Goal: Task Accomplishment & Management: Complete application form

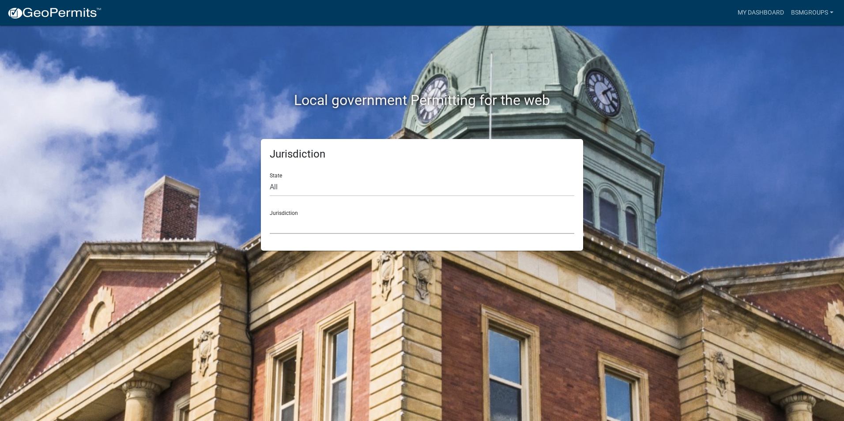
click at [298, 216] on select "[GEOGRAPHIC_DATA], [US_STATE] [GEOGRAPHIC_DATA], [US_STATE][PERSON_NAME][GEOGRA…" at bounding box center [422, 225] width 305 height 18
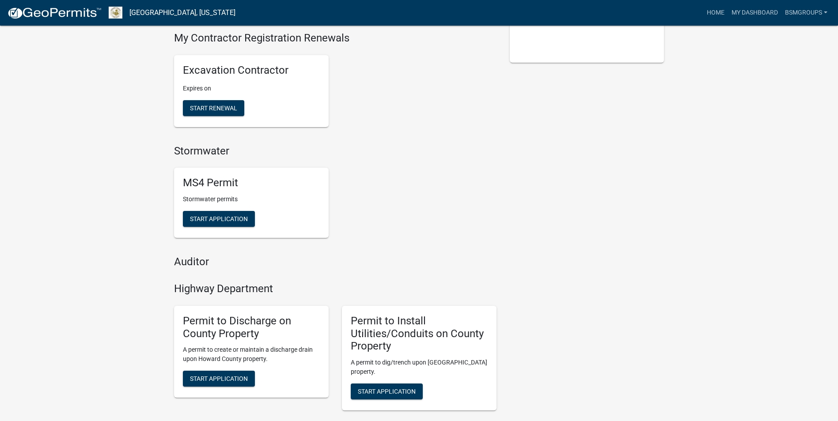
scroll to position [397, 0]
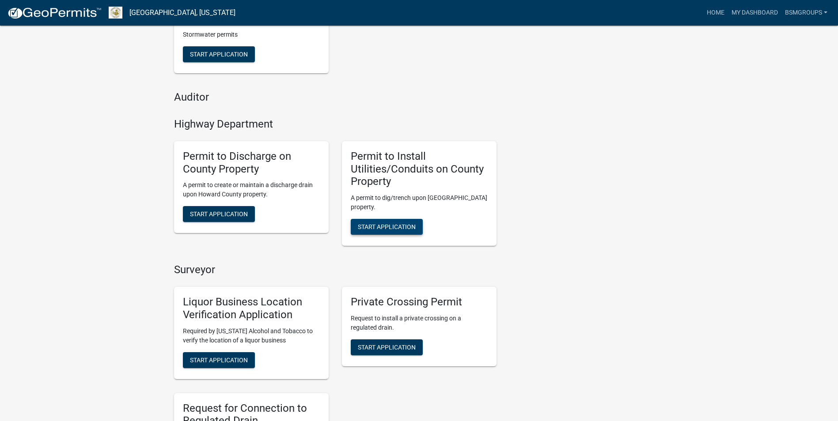
click at [400, 223] on span "Start Application" at bounding box center [387, 226] width 58 height 7
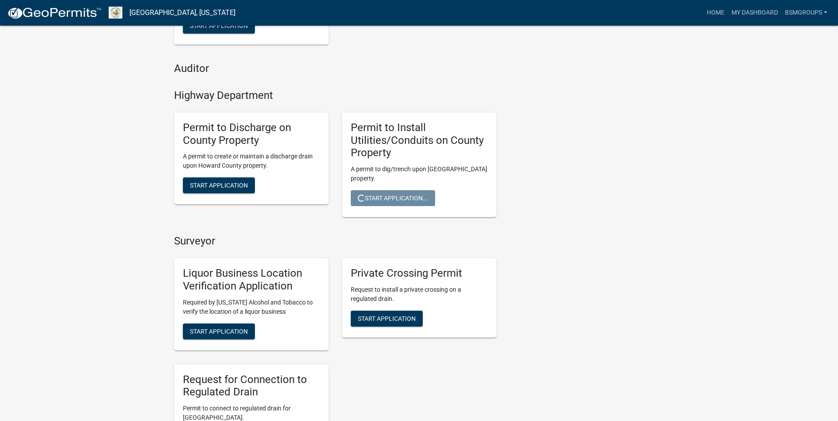
scroll to position [486, 0]
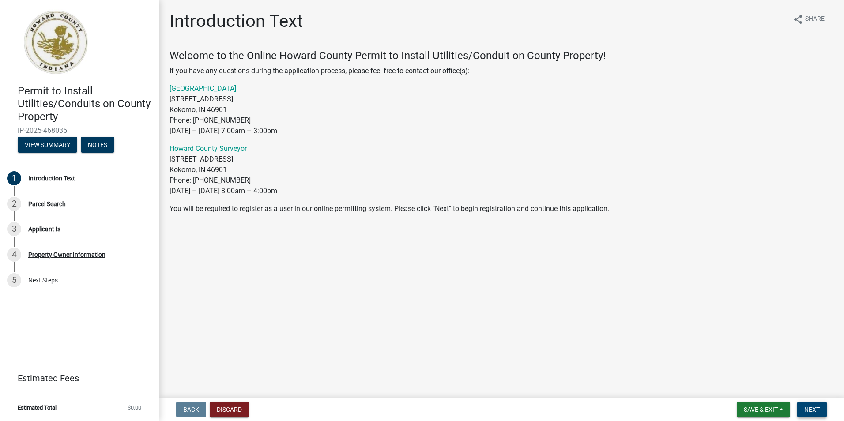
click at [811, 412] on span "Next" at bounding box center [812, 409] width 15 height 7
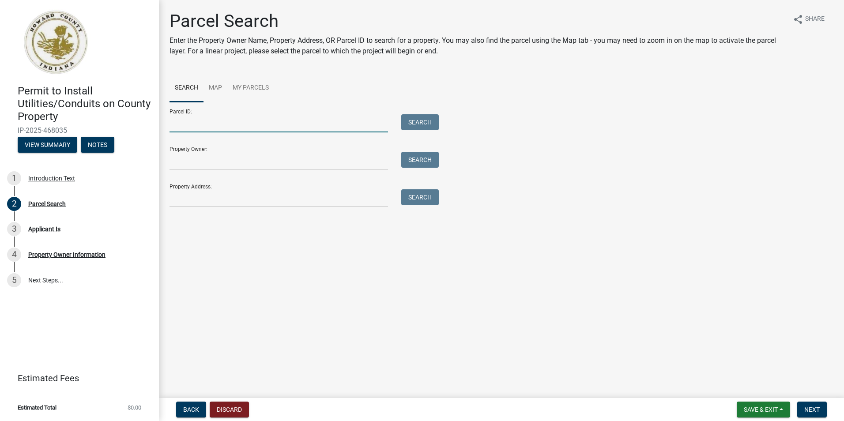
click at [198, 120] on input "Parcel ID:" at bounding box center [279, 123] width 219 height 18
click at [222, 88] on link "Map" at bounding box center [216, 88] width 24 height 28
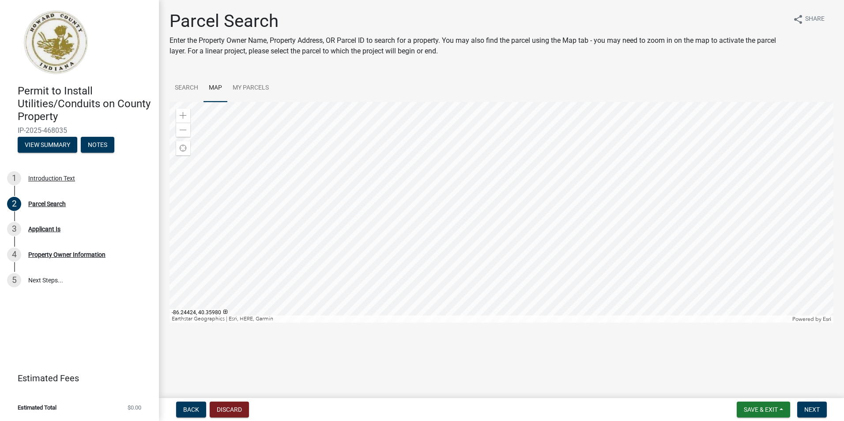
click at [264, 396] on div "Permit to Install Utilities/Conduits on County Property IP-2025-468035 View Sum…" at bounding box center [422, 210] width 844 height 421
drag, startPoint x: 573, startPoint y: 349, endPoint x: 510, endPoint y: 320, distance: 69.7
click at [573, 349] on main "Parcel Search Enter the Property Owner Name, Property Address, OR Parcel ID to …" at bounding box center [501, 197] width 685 height 395
click at [174, 86] on link "Search" at bounding box center [187, 88] width 34 height 28
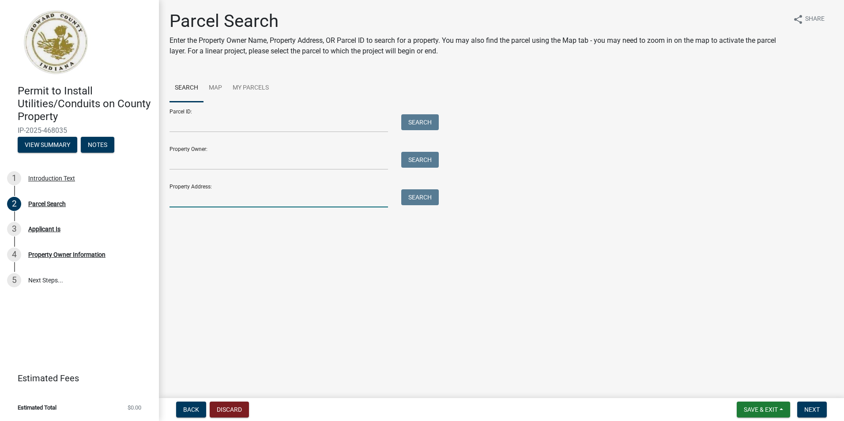
click at [197, 197] on input "Property Address:" at bounding box center [279, 198] width 219 height 18
click at [419, 203] on button "Search" at bounding box center [420, 197] width 38 height 16
click at [252, 197] on input "6839 w 700 n" at bounding box center [279, 198] width 219 height 18
type input "6"
click at [187, 205] on input "Property Address:" at bounding box center [279, 198] width 219 height 18
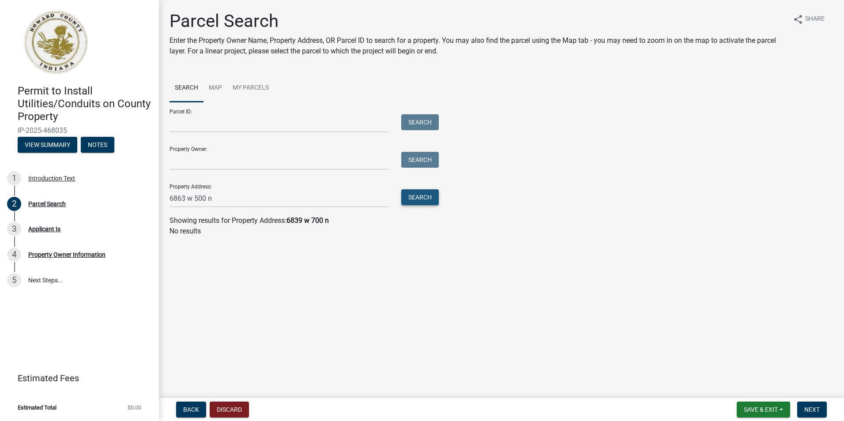
click at [416, 199] on button "Search" at bounding box center [420, 197] width 38 height 16
click at [227, 199] on input "6863 w 500 n" at bounding box center [279, 198] width 219 height 18
drag, startPoint x: 212, startPoint y: 198, endPoint x: 188, endPoint y: 197, distance: 23.9
click at [188, 197] on input "6863 w 500 n" at bounding box center [279, 198] width 219 height 18
type input "6863"
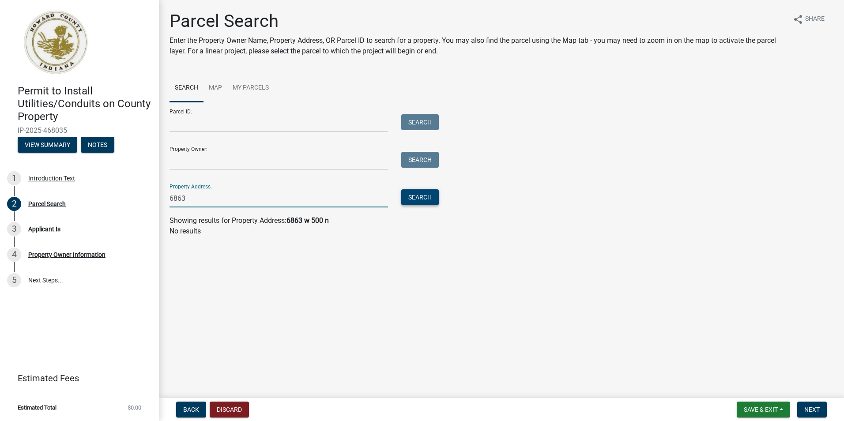
click at [407, 199] on button "Search" at bounding box center [420, 197] width 38 height 16
click at [205, 89] on link "Map" at bounding box center [216, 88] width 24 height 28
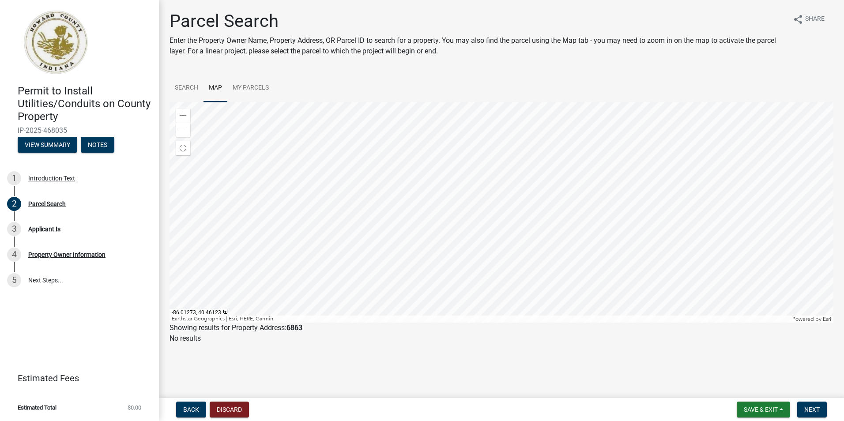
click at [552, 212] on div at bounding box center [502, 212] width 664 height 221
click at [473, 242] on div at bounding box center [502, 212] width 664 height 221
click at [465, 108] on div at bounding box center [502, 212] width 664 height 221
click at [528, 315] on div at bounding box center [502, 212] width 664 height 221
click at [458, 242] on div at bounding box center [502, 212] width 664 height 221
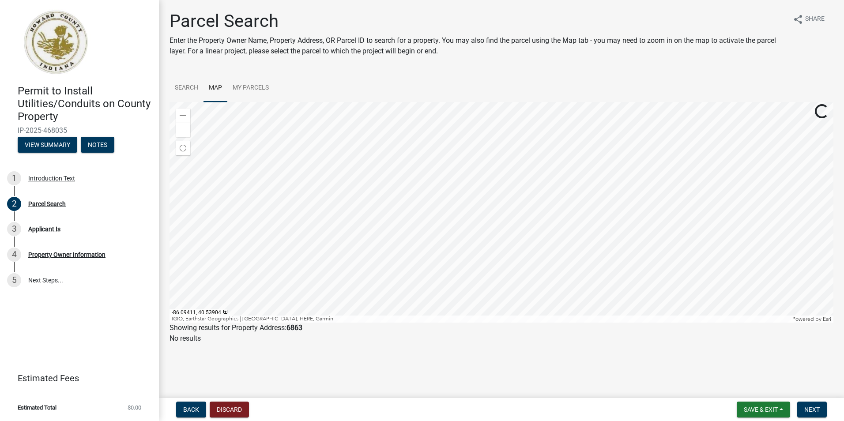
click at [451, 323] on div at bounding box center [502, 212] width 664 height 221
click at [457, 102] on div at bounding box center [502, 212] width 664 height 221
click at [488, 256] on div at bounding box center [502, 212] width 664 height 221
click at [409, 241] on div at bounding box center [502, 212] width 664 height 221
click at [515, 137] on div at bounding box center [502, 212] width 664 height 221
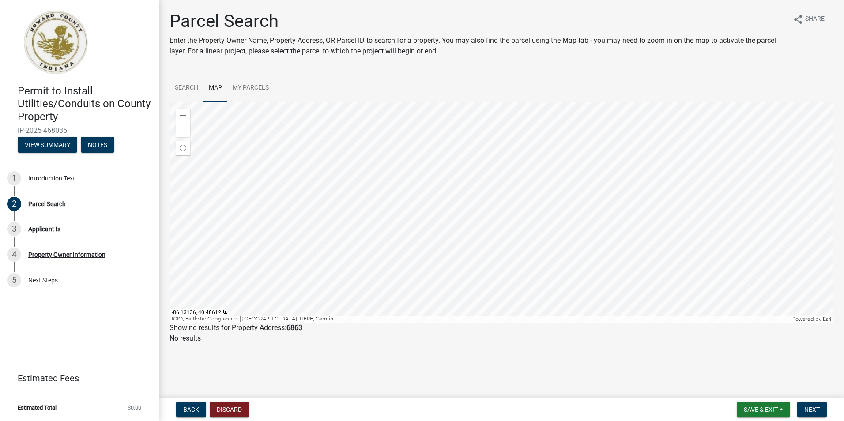
click at [349, 189] on div at bounding box center [502, 212] width 664 height 221
click at [435, 102] on div at bounding box center [502, 212] width 664 height 221
click at [506, 182] on div at bounding box center [502, 212] width 664 height 221
click at [246, 158] on div at bounding box center [502, 212] width 664 height 221
click at [496, 323] on div at bounding box center [502, 212] width 664 height 221
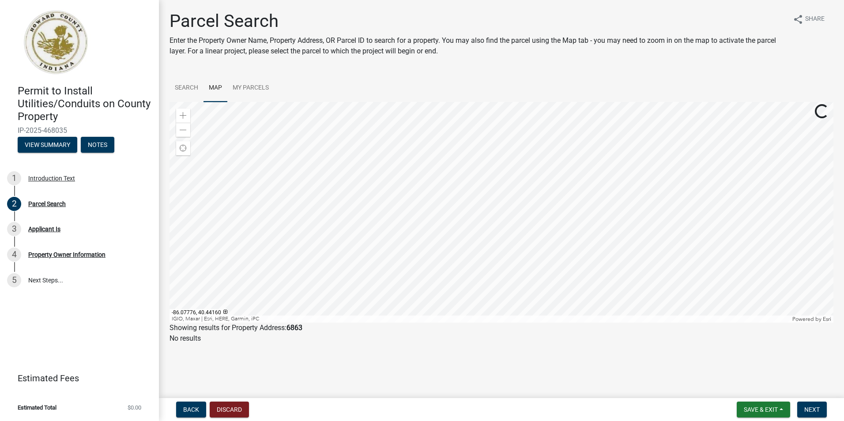
click at [494, 323] on div at bounding box center [502, 212] width 664 height 221
click at [535, 323] on div at bounding box center [502, 212] width 664 height 221
click at [568, 323] on div at bounding box center [502, 212] width 664 height 221
click at [543, 303] on div at bounding box center [502, 212] width 664 height 221
click at [677, 102] on div at bounding box center [502, 212] width 664 height 221
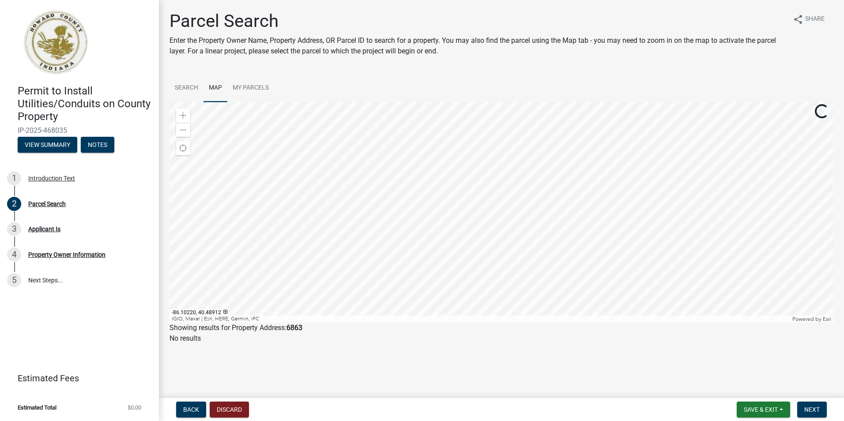
click at [572, 102] on div at bounding box center [502, 212] width 664 height 221
click at [578, 102] on div at bounding box center [502, 212] width 664 height 221
click at [605, 102] on div at bounding box center [502, 212] width 664 height 221
click at [368, 181] on div at bounding box center [502, 212] width 664 height 221
click at [359, 187] on div at bounding box center [502, 212] width 664 height 221
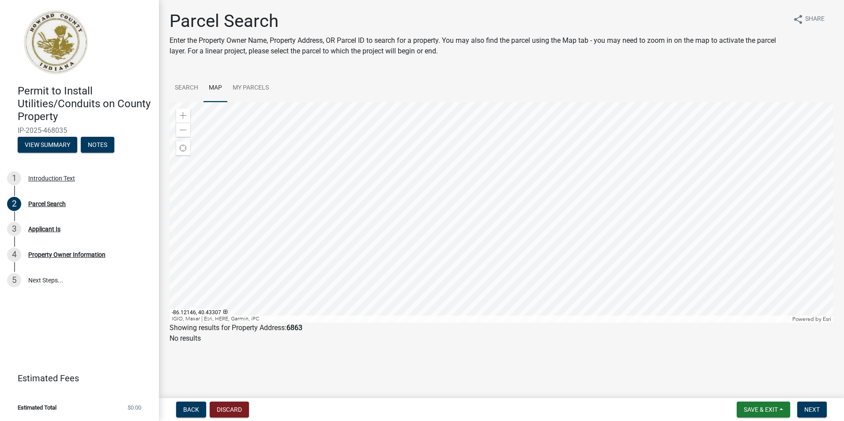
click at [484, 102] on div at bounding box center [502, 212] width 664 height 221
click at [526, 102] on div at bounding box center [502, 212] width 664 height 221
click at [501, 143] on div at bounding box center [502, 212] width 664 height 221
click at [437, 201] on div at bounding box center [502, 212] width 664 height 221
click at [299, 143] on div at bounding box center [502, 212] width 664 height 221
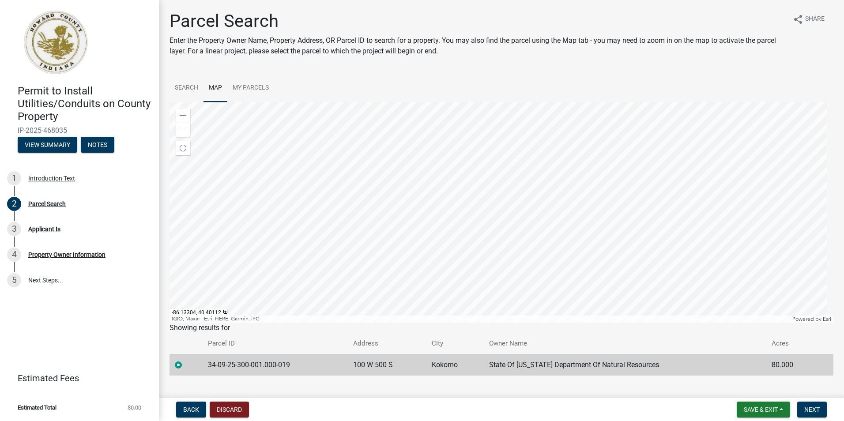
scroll to position [15, 0]
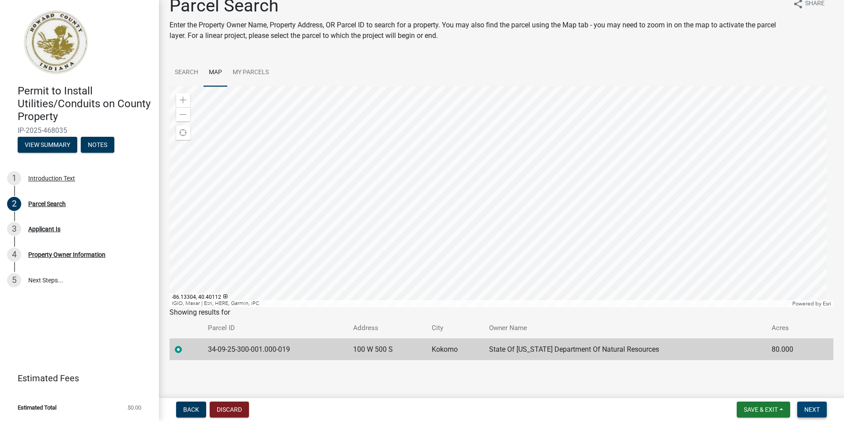
click at [813, 408] on span "Next" at bounding box center [812, 409] width 15 height 7
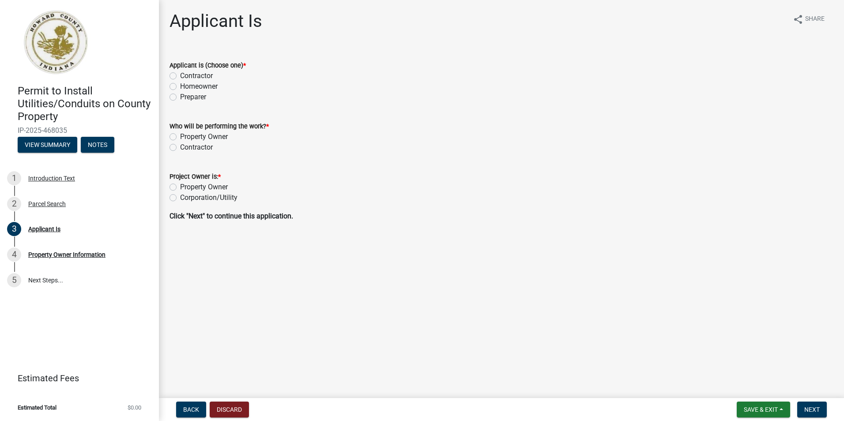
click at [180, 95] on label "Preparer" at bounding box center [193, 97] width 26 height 11
click at [180, 95] on input "Preparer" at bounding box center [183, 95] width 6 height 6
radio input "true"
click at [180, 148] on label "Contractor" at bounding box center [196, 147] width 33 height 11
click at [180, 148] on input "Contractor" at bounding box center [183, 145] width 6 height 6
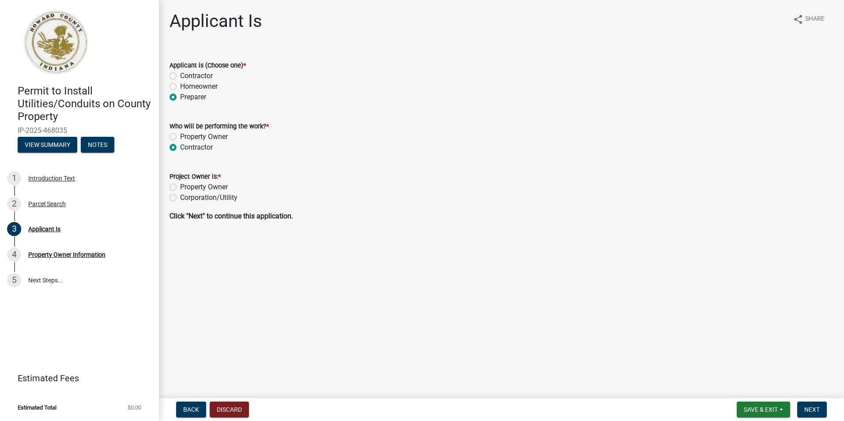
radio input "true"
click at [180, 197] on label "Corporation/Utility" at bounding box center [208, 198] width 57 height 11
click at [180, 197] on input "Corporation/Utility" at bounding box center [183, 196] width 6 height 6
radio input "true"
click at [821, 412] on button "Next" at bounding box center [813, 410] width 30 height 16
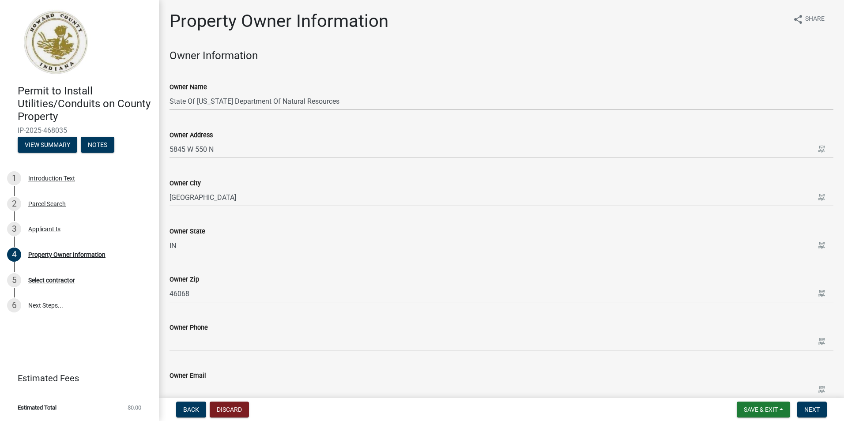
click at [813, 420] on nav "Back Discard Save & Exit Save Save & Exit Next" at bounding box center [501, 409] width 685 height 23
click at [810, 411] on span "Next" at bounding box center [812, 409] width 15 height 7
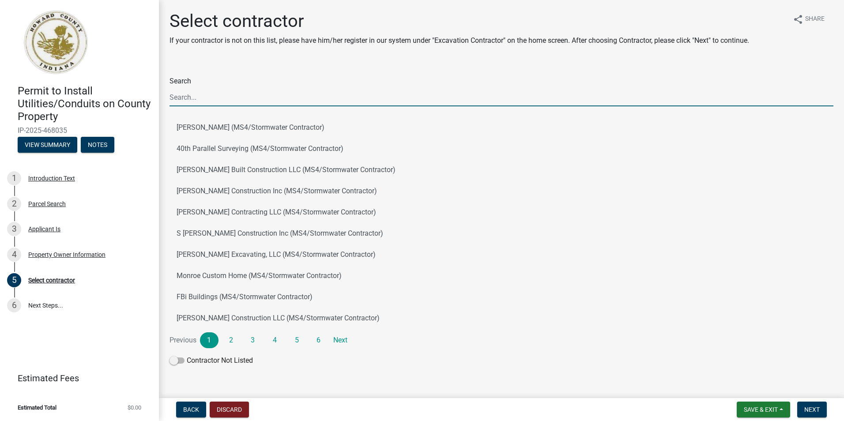
click at [181, 98] on input "Search" at bounding box center [502, 97] width 664 height 18
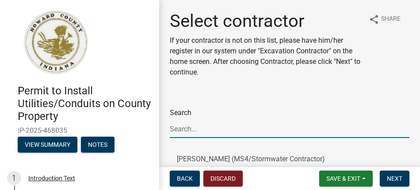
click at [208, 130] on input "Search" at bounding box center [289, 129] width 239 height 18
type input "mas"
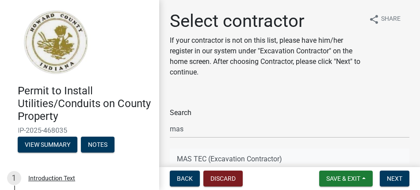
click at [227, 161] on button "MAS TEC (Excavation Contractor)" at bounding box center [289, 159] width 239 height 21
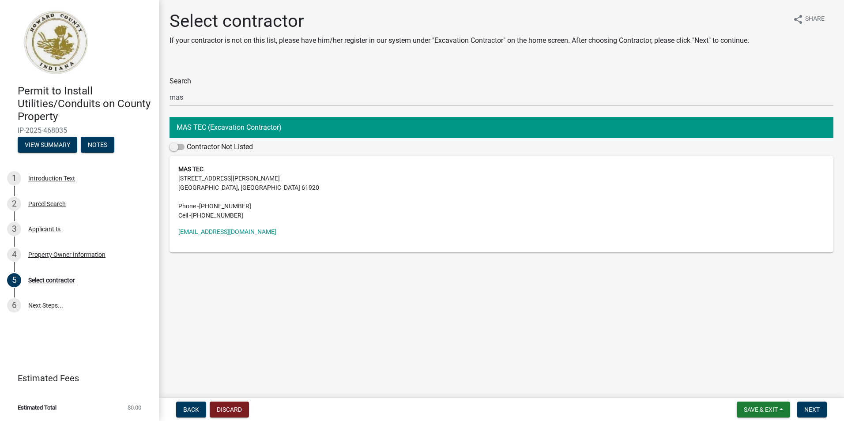
click at [257, 204] on address "MAS TEC [STREET_ADDRESS][PERSON_NAME] Phone - [PHONE_NUMBER] Cell - [PHONE_NUMB…" at bounding box center [501, 193] width 647 height 56
click at [225, 129] on button "MAS TEC (Excavation Contractor)" at bounding box center [502, 127] width 664 height 21
click at [810, 414] on button "Next" at bounding box center [813, 410] width 30 height 16
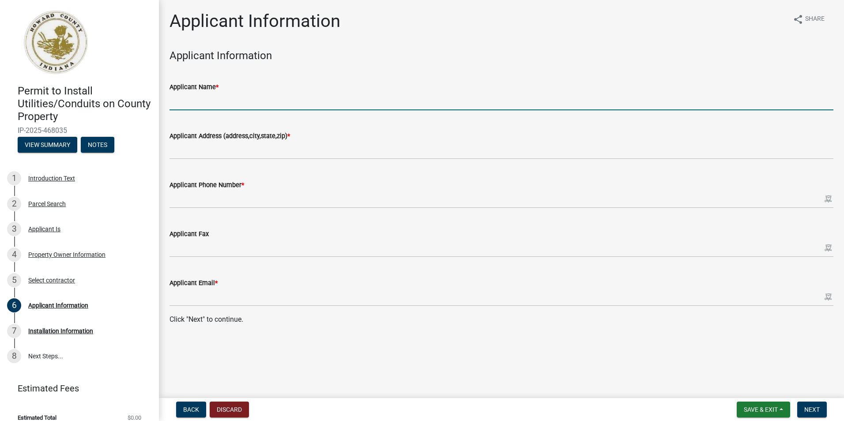
click at [224, 105] on input "Applicant Name *" at bounding box center [502, 101] width 664 height 18
type input "BSM Groups"
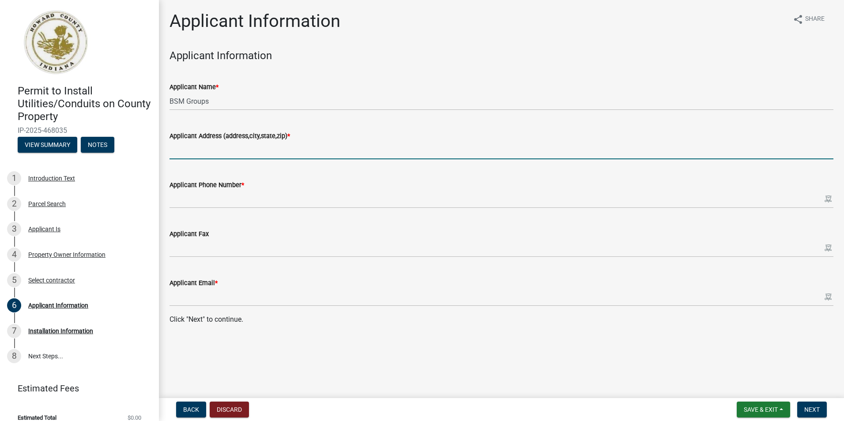
click at [238, 154] on input "Applicant Address (address,city,state,zip) *" at bounding box center [502, 150] width 664 height 18
type input "[STREET_ADDRESS]"
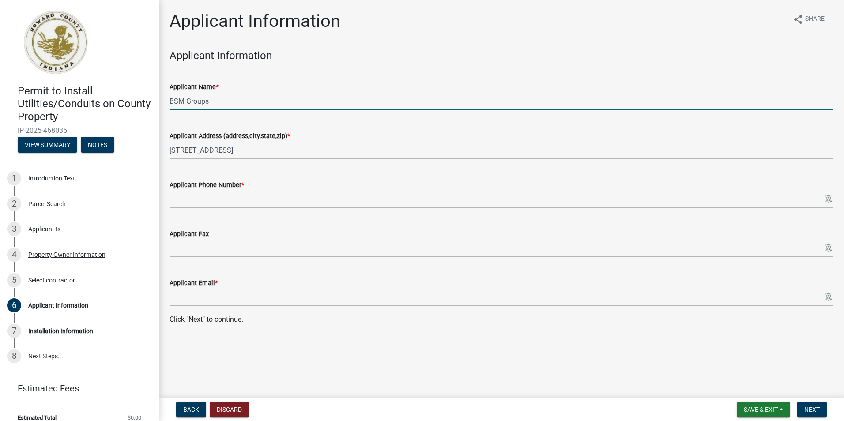
click at [234, 103] on input "BSM Groups" at bounding box center [502, 101] width 664 height 18
click at [224, 103] on input "BSM Groups" at bounding box center [502, 101] width 664 height 18
type input "BSM Groups ([PERSON_NAME])"
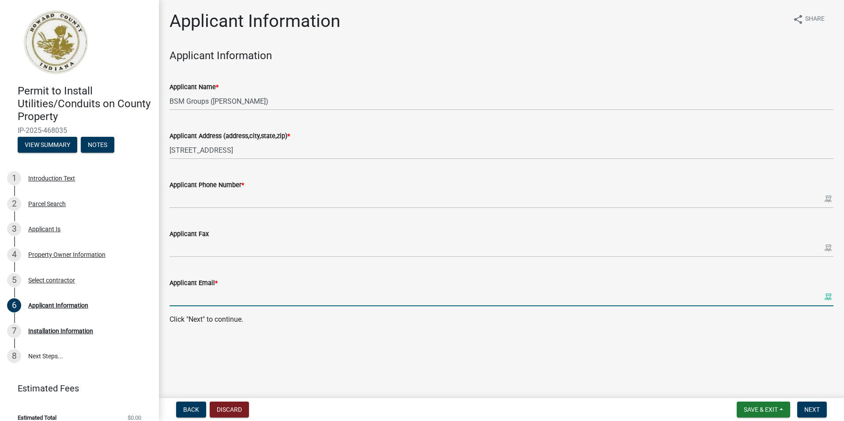
click at [181, 292] on input "Applicant Email *" at bounding box center [502, 297] width 664 height 18
type input "[EMAIL_ADDRESS][DOMAIN_NAME]"
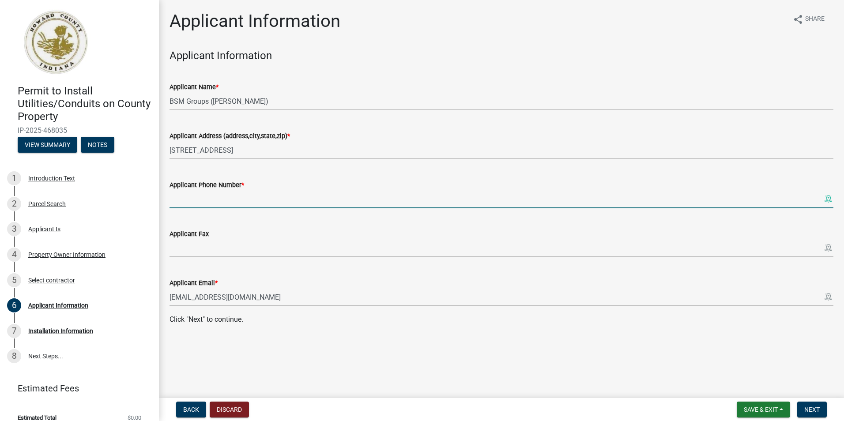
click at [202, 196] on input "Applicant Phone Number *" at bounding box center [502, 199] width 664 height 18
type input "[PHONE_NUMBER]"
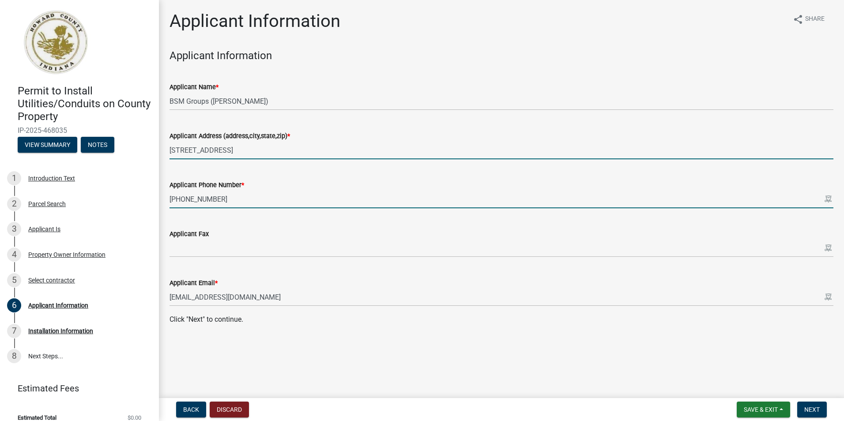
drag, startPoint x: 310, startPoint y: 151, endPoint x: 307, endPoint y: 158, distance: 8.1
click at [307, 157] on input "[STREET_ADDRESS]" at bounding box center [502, 150] width 664 height 18
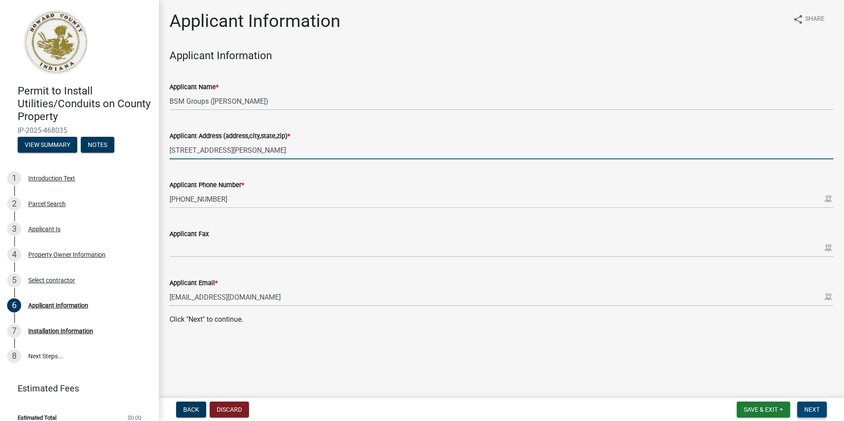
type input "[STREET_ADDRESS][PERSON_NAME]"
click at [816, 409] on span "Next" at bounding box center [812, 409] width 15 height 7
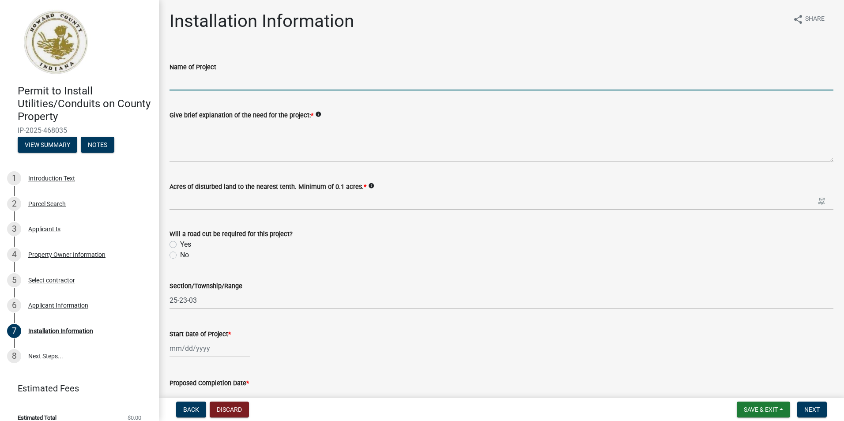
click at [205, 85] on input "Name of Project" at bounding box center [502, 81] width 664 height 18
click at [222, 87] on input "Name of Project" at bounding box center [502, 81] width 664 height 18
paste input "[PHONE_NUMBER] -6839 W 700 N ( Kokomo ) Drop"
type input "[PHONE_NUMBER] -6839 W 700 N ( Kokomo ) Drop"
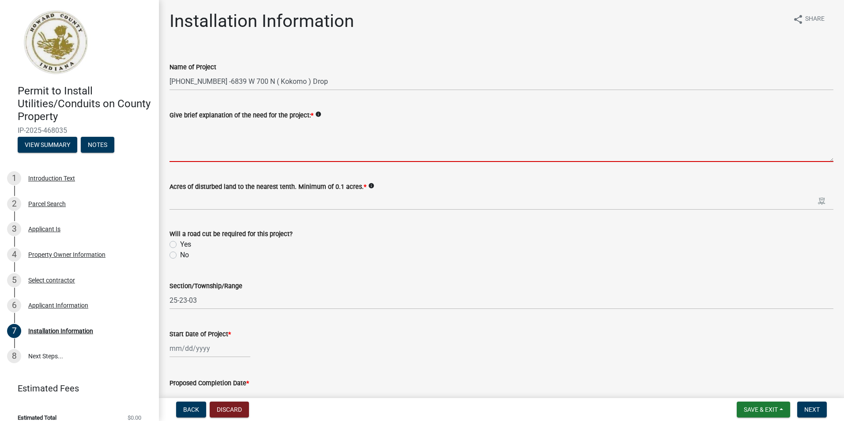
click at [230, 144] on textarea "Give brief explanation of the need for the project: *" at bounding box center [502, 142] width 664 height 42
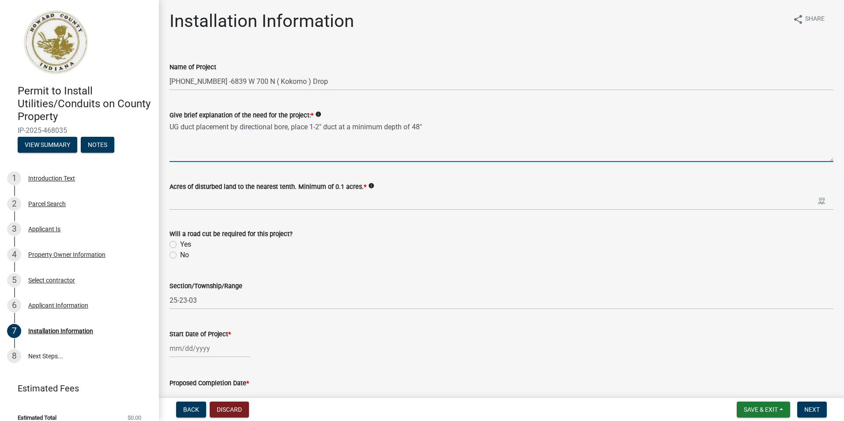
type textarea "UG duct placement by directional bore, place 1-2" duct at a minimum depth of 48""
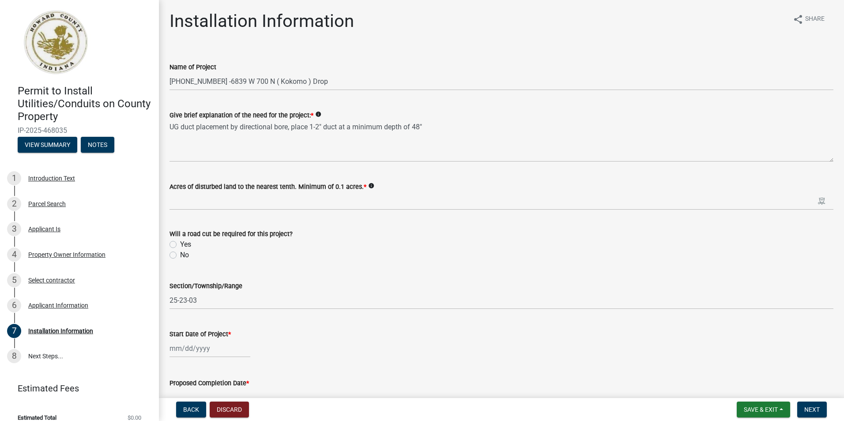
click at [176, 242] on div "Yes" at bounding box center [502, 244] width 664 height 11
click at [180, 245] on label "Yes" at bounding box center [185, 244] width 11 height 11
click at [180, 245] on input "Yes" at bounding box center [183, 242] width 6 height 6
radio input "true"
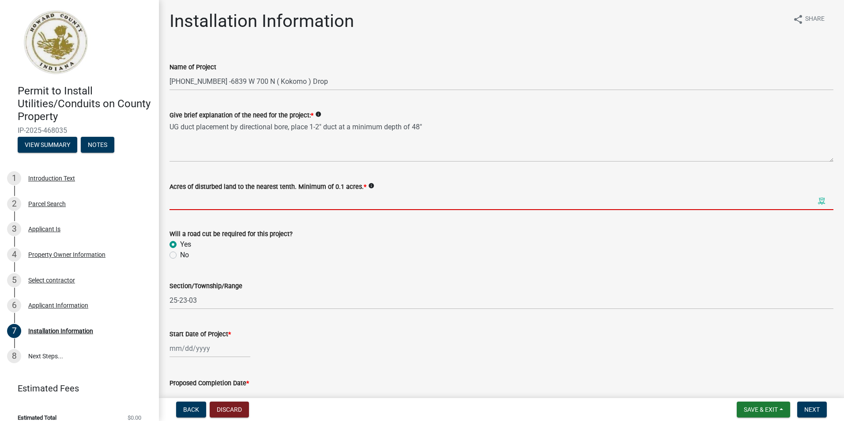
click at [212, 206] on input "text" at bounding box center [502, 201] width 664 height 18
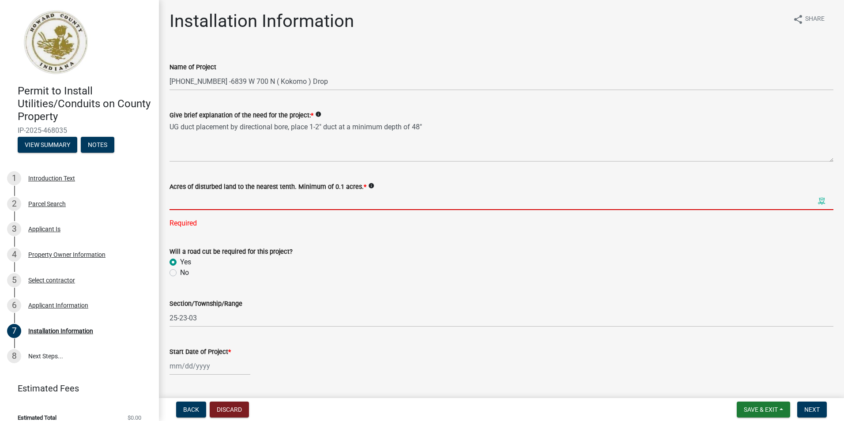
click at [220, 206] on input "text" at bounding box center [502, 201] width 664 height 18
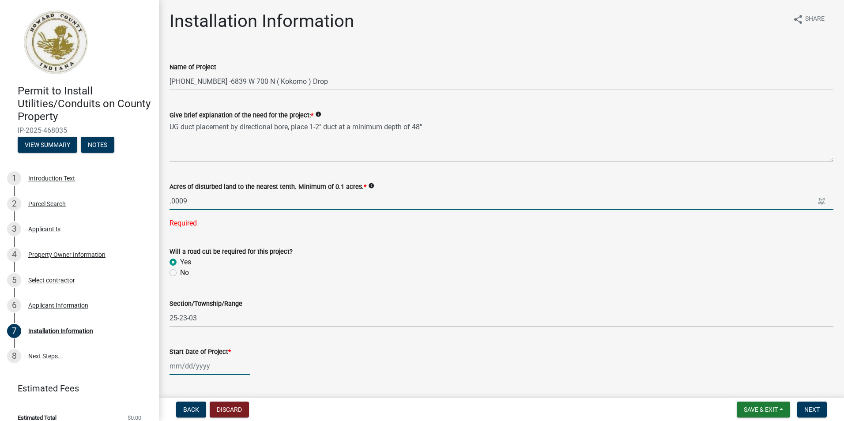
type input "0.0"
select select "8"
select select "2025"
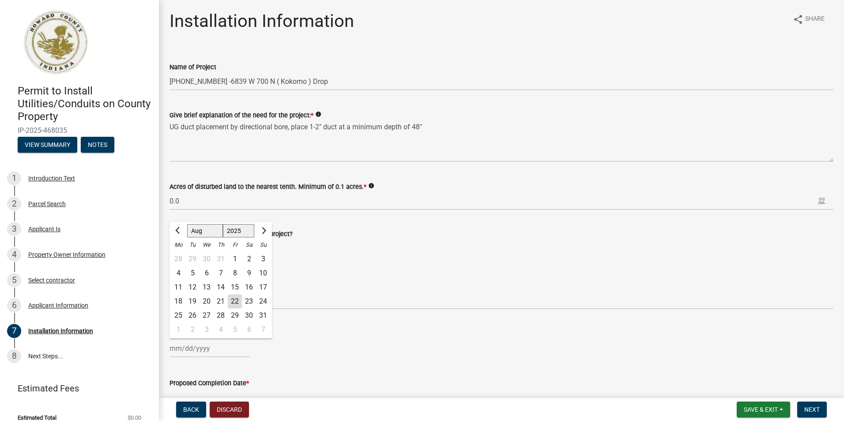
click at [237, 315] on div "29" at bounding box center [235, 316] width 14 height 14
type input "[DATE]"
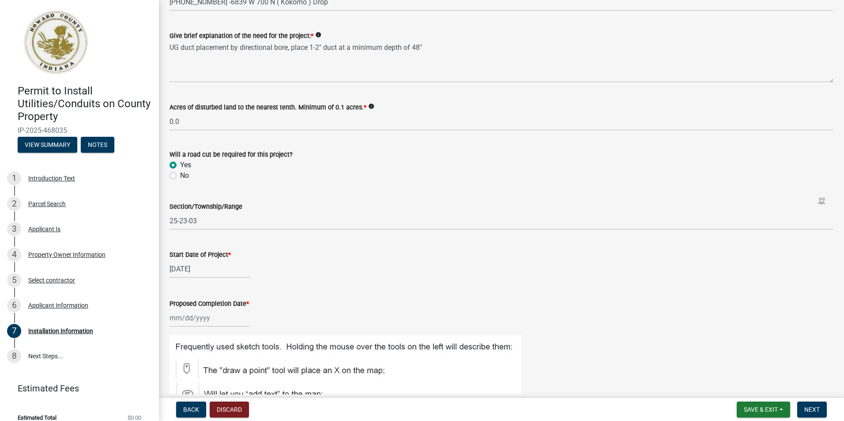
scroll to position [88, 0]
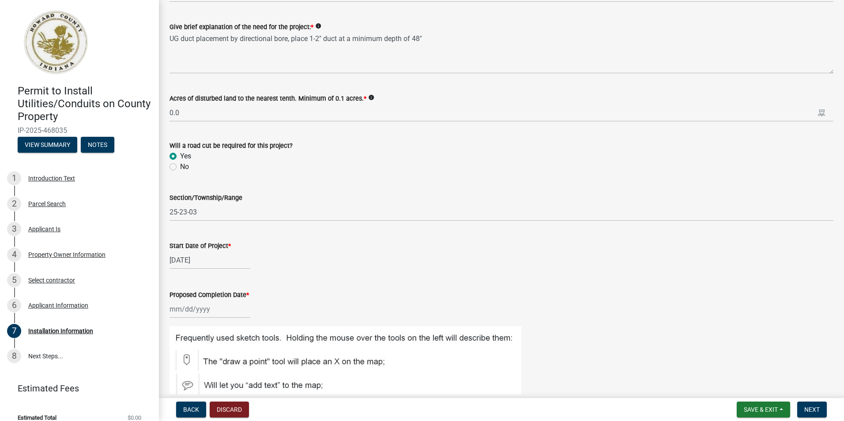
click at [201, 309] on div at bounding box center [210, 309] width 81 height 18
select select "8"
select select "2025"
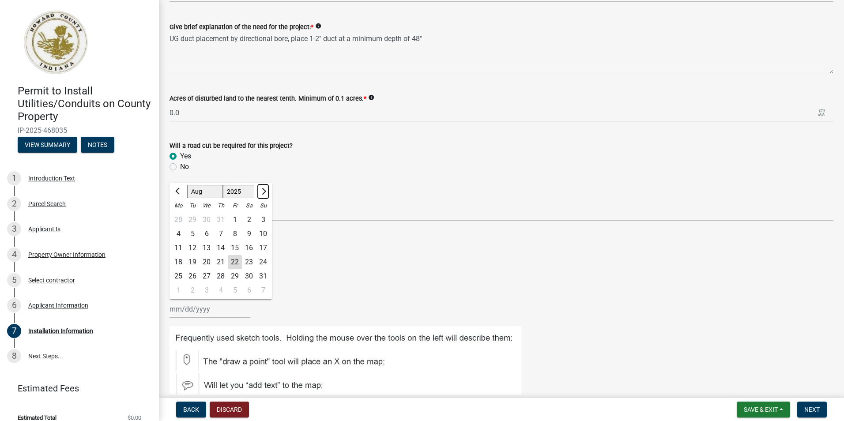
click at [265, 190] on button "Next month" at bounding box center [263, 192] width 11 height 14
click at [266, 193] on button "Next month" at bounding box center [263, 192] width 11 height 14
click at [174, 191] on button "Previous month" at bounding box center [178, 192] width 11 height 14
select select "10"
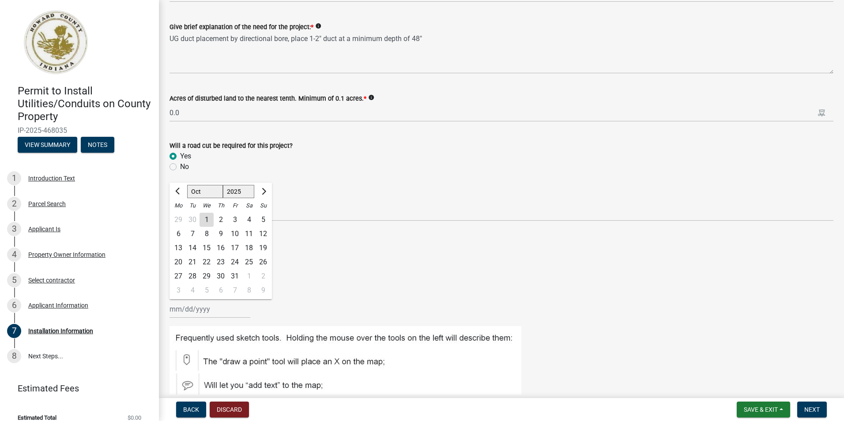
click at [205, 278] on div "29" at bounding box center [207, 276] width 14 height 14
type input "[DATE]"
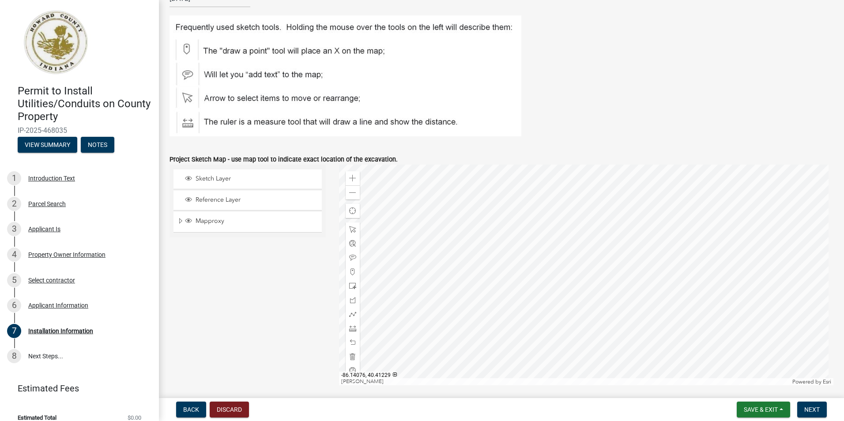
scroll to position [442, 0]
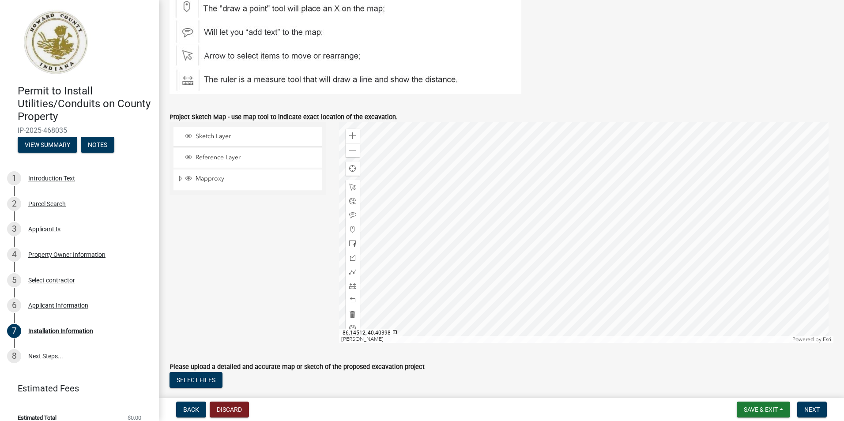
click at [566, 288] on div at bounding box center [586, 232] width 495 height 221
click at [556, 232] on div at bounding box center [586, 232] width 495 height 221
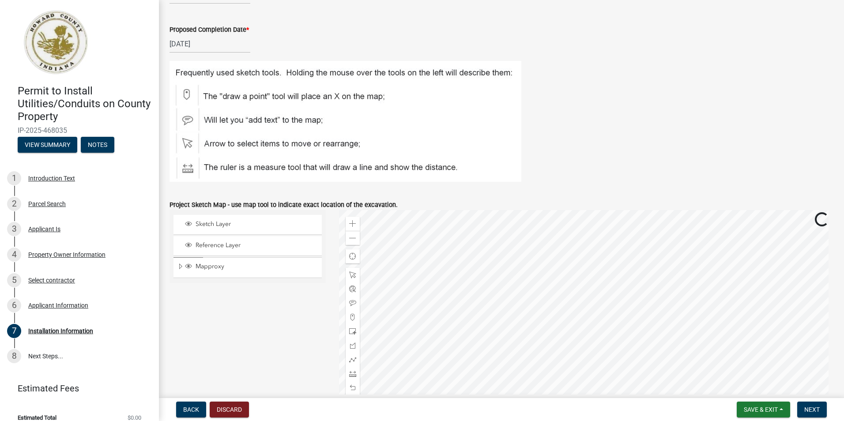
scroll to position [353, 0]
click at [541, 211] on div at bounding box center [586, 321] width 495 height 221
click at [613, 226] on div at bounding box center [586, 321] width 495 height 221
click at [349, 315] on span at bounding box center [352, 317] width 7 height 7
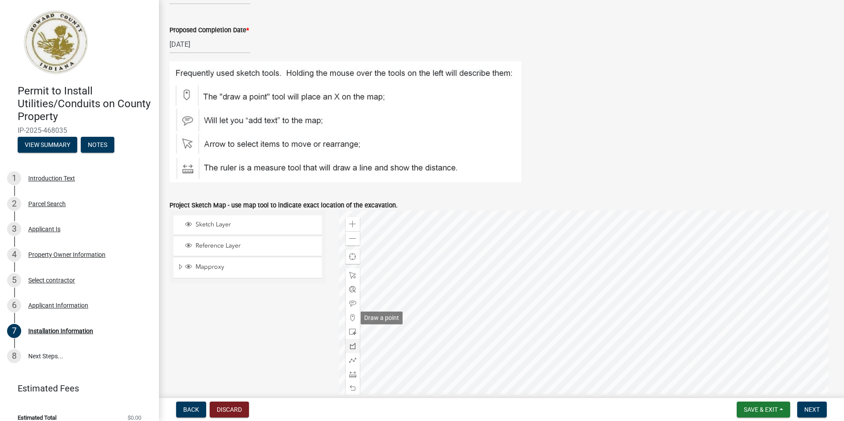
scroll to position [390, 0]
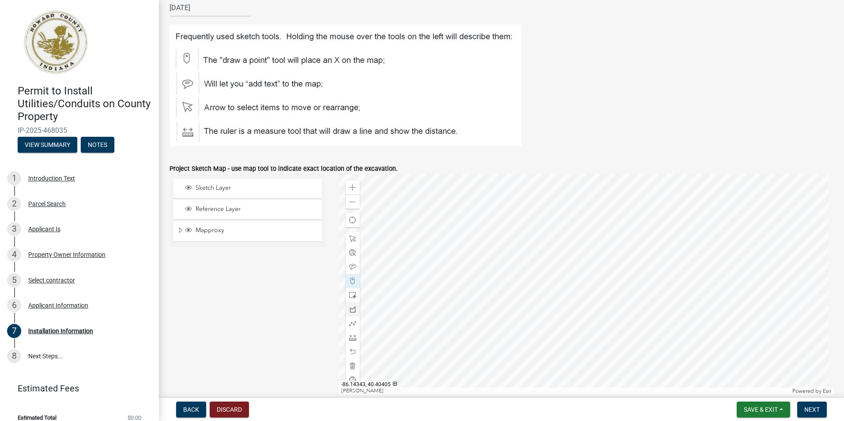
click at [613, 190] on div at bounding box center [586, 284] width 495 height 221
click at [632, 191] on div at bounding box center [586, 284] width 495 height 221
click at [593, 237] on div at bounding box center [586, 284] width 495 height 221
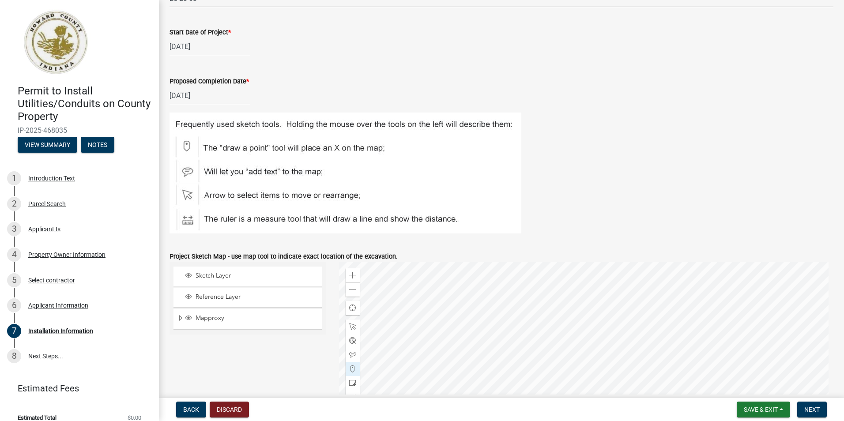
scroll to position [302, 0]
click at [568, 270] on div at bounding box center [586, 372] width 495 height 221
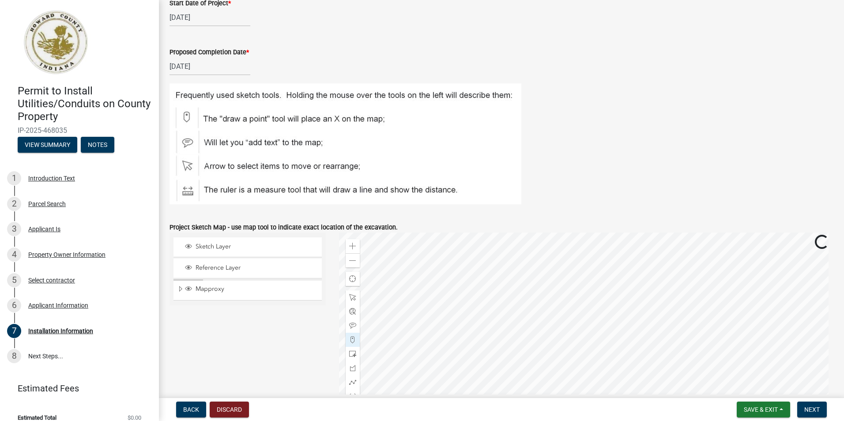
scroll to position [346, 0]
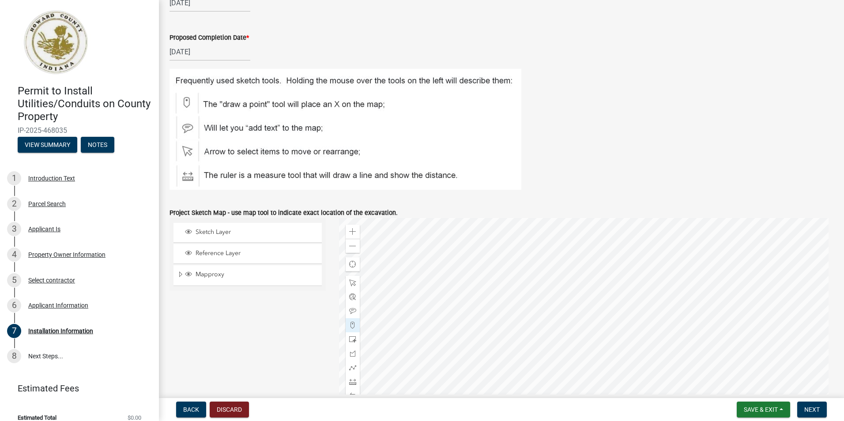
click at [575, 421] on div at bounding box center [586, 328] width 495 height 221
click at [558, 307] on div at bounding box center [586, 328] width 495 height 221
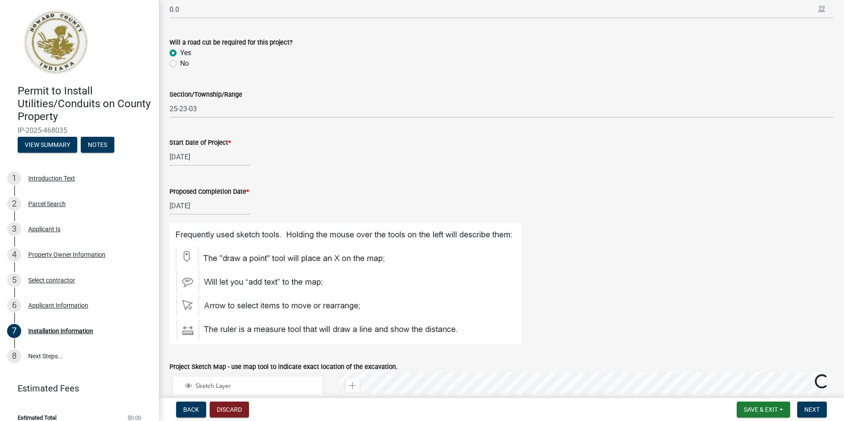
scroll to position [390, 0]
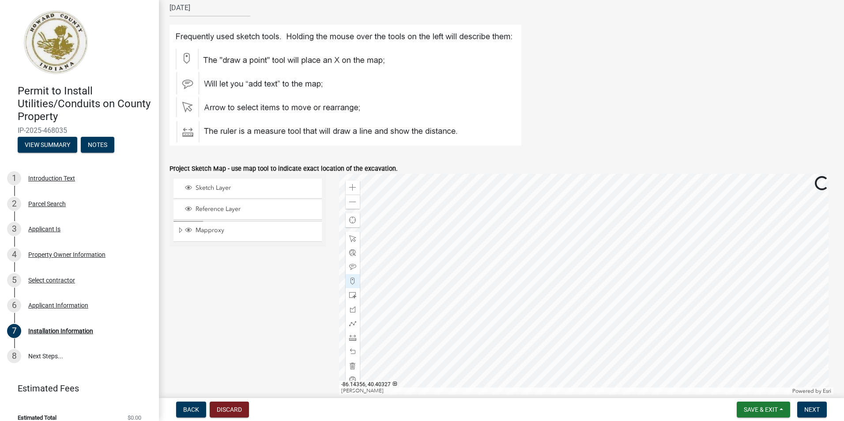
click at [559, 307] on div at bounding box center [586, 284] width 495 height 221
click at [353, 186] on span at bounding box center [352, 187] width 7 height 7
click at [350, 280] on span at bounding box center [352, 281] width 7 height 7
click at [351, 365] on span at bounding box center [352, 366] width 7 height 7
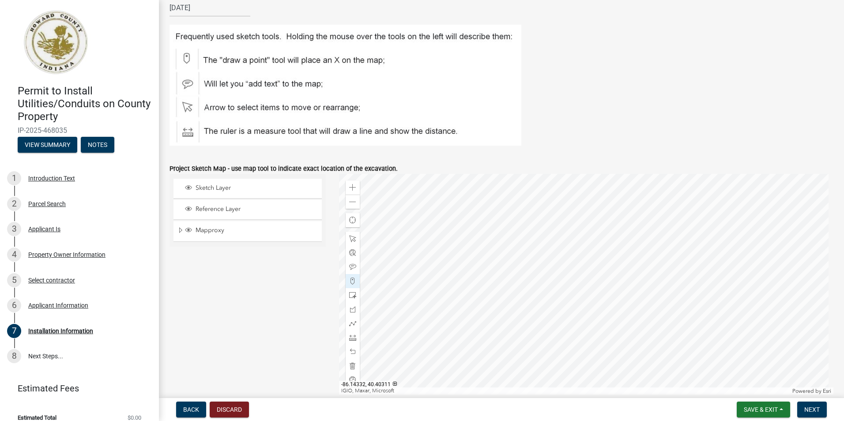
click at [505, 395] on div at bounding box center [586, 284] width 495 height 221
click at [354, 280] on span at bounding box center [352, 281] width 7 height 7
click at [487, 212] on div at bounding box center [586, 284] width 495 height 221
click at [545, 210] on div at bounding box center [586, 284] width 495 height 221
click at [546, 234] on div at bounding box center [586, 284] width 495 height 221
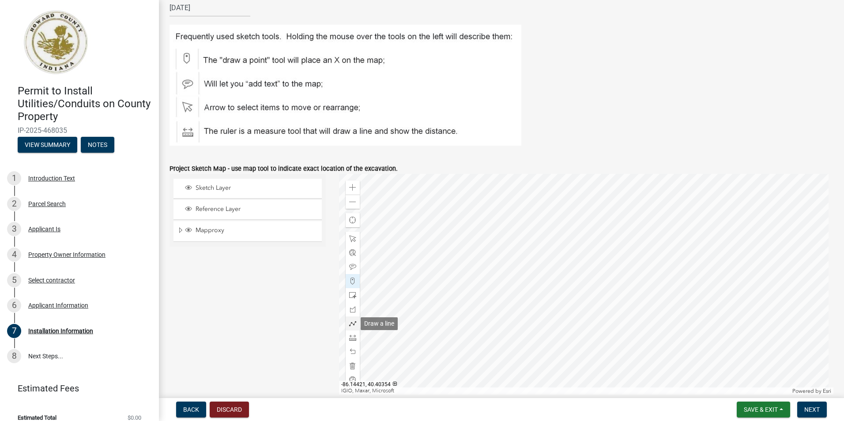
click at [353, 324] on span at bounding box center [352, 323] width 7 height 7
click at [487, 213] on div at bounding box center [586, 284] width 495 height 221
click at [545, 211] on div at bounding box center [586, 284] width 495 height 221
click at [547, 235] on div at bounding box center [586, 284] width 495 height 221
click at [352, 324] on span at bounding box center [352, 323] width 7 height 7
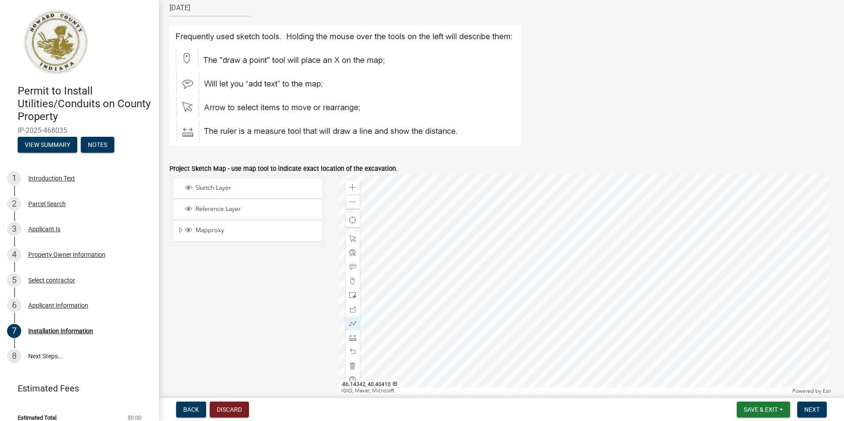
click at [488, 211] on div at bounding box center [586, 284] width 495 height 221
click at [545, 210] on div at bounding box center [586, 284] width 495 height 221
click at [547, 234] on div at bounding box center [586, 284] width 495 height 221
click at [818, 409] on span "Next" at bounding box center [812, 409] width 15 height 7
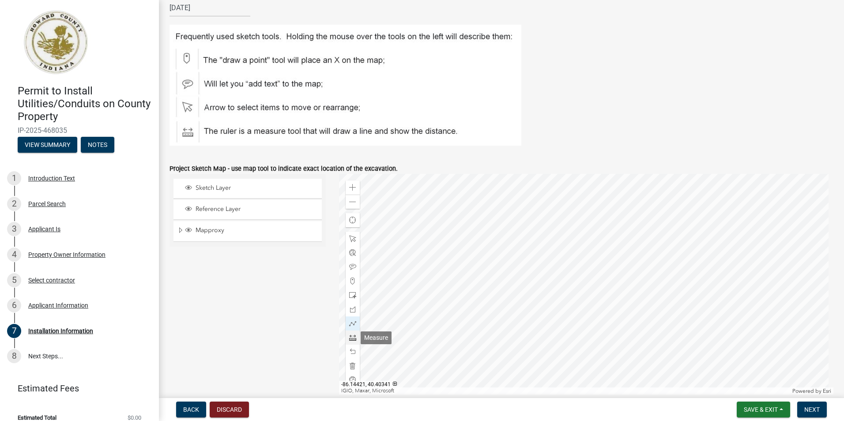
click at [349, 340] on span at bounding box center [352, 337] width 7 height 7
click at [487, 212] on div at bounding box center [586, 284] width 495 height 221
click at [353, 335] on span at bounding box center [352, 337] width 7 height 7
click at [353, 365] on span at bounding box center [352, 366] width 7 height 7
click at [354, 336] on span at bounding box center [352, 337] width 7 height 7
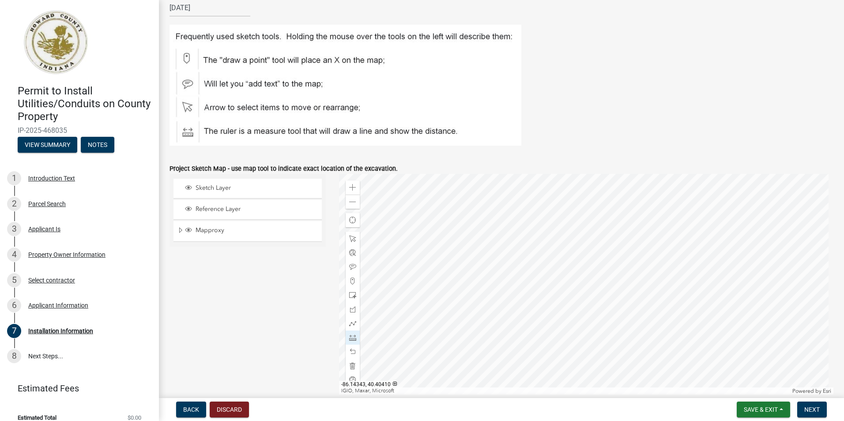
click at [486, 212] on div at bounding box center [586, 284] width 495 height 221
click at [541, 212] on div at bounding box center [586, 284] width 495 height 221
click at [543, 232] on div at bounding box center [586, 284] width 495 height 221
click at [355, 321] on div at bounding box center [353, 324] width 14 height 14
click at [486, 212] on div at bounding box center [586, 284] width 495 height 221
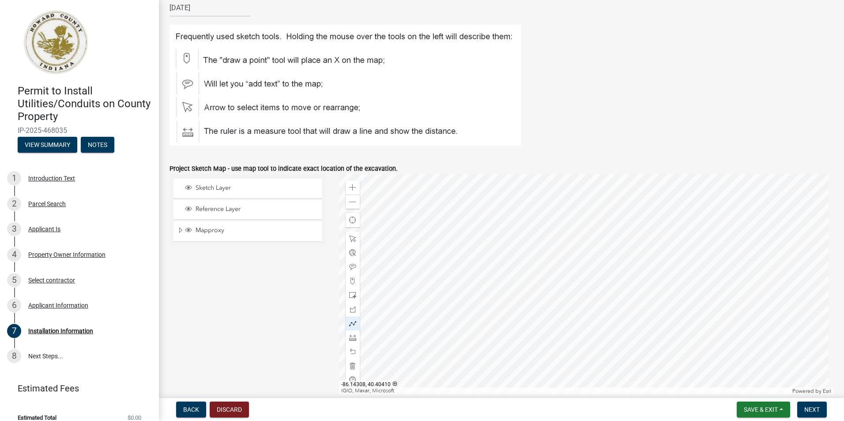
click at [543, 212] on div at bounding box center [586, 284] width 495 height 221
click at [543, 232] on div at bounding box center [586, 284] width 495 height 221
click at [543, 231] on div at bounding box center [586, 284] width 495 height 221
click at [351, 280] on span at bounding box center [352, 281] width 7 height 7
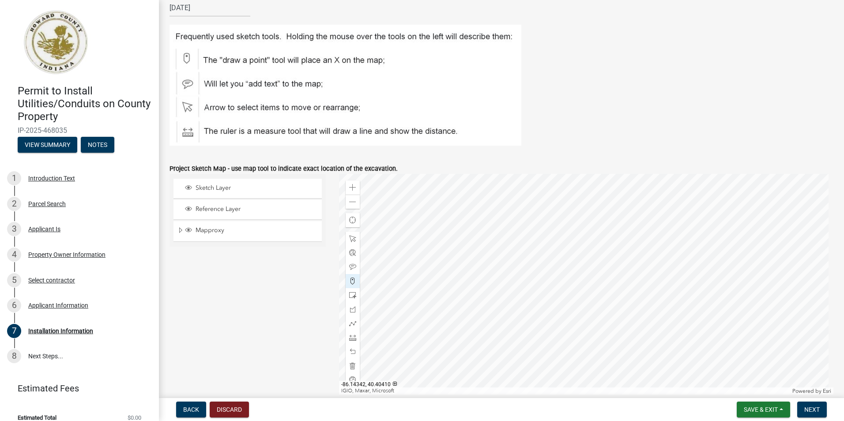
click at [488, 212] on div at bounding box center [586, 284] width 495 height 221
click at [540, 210] on div at bounding box center [586, 284] width 495 height 221
click at [544, 232] on div at bounding box center [586, 284] width 495 height 221
click at [822, 411] on button "Next" at bounding box center [813, 410] width 30 height 16
click at [810, 407] on span "Next" at bounding box center [812, 409] width 15 height 7
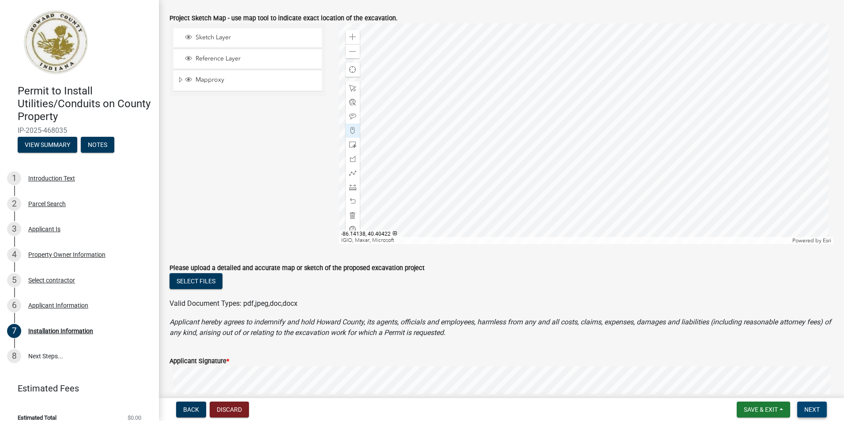
scroll to position [548, 0]
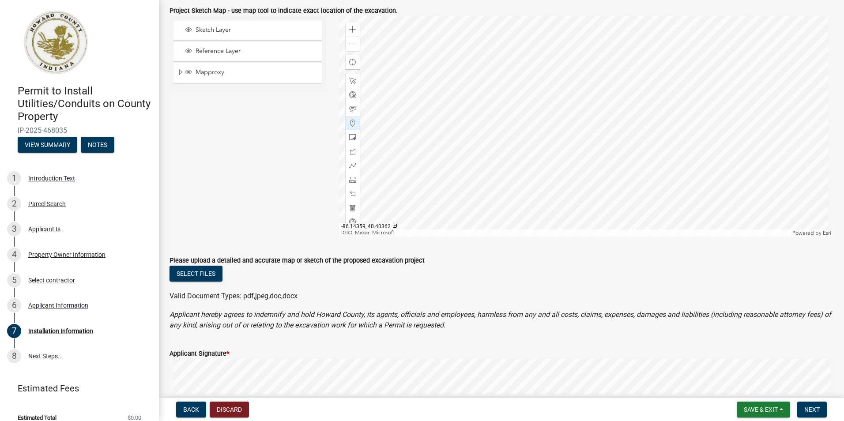
click at [193, 352] on label "Applicant Signature *" at bounding box center [200, 354] width 60 height 6
click at [202, 280] on button "Select files" at bounding box center [196, 274] width 53 height 16
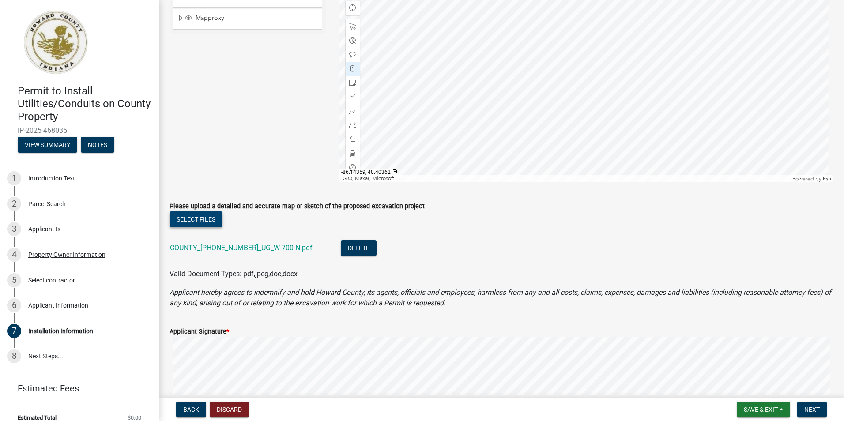
scroll to position [681, 0]
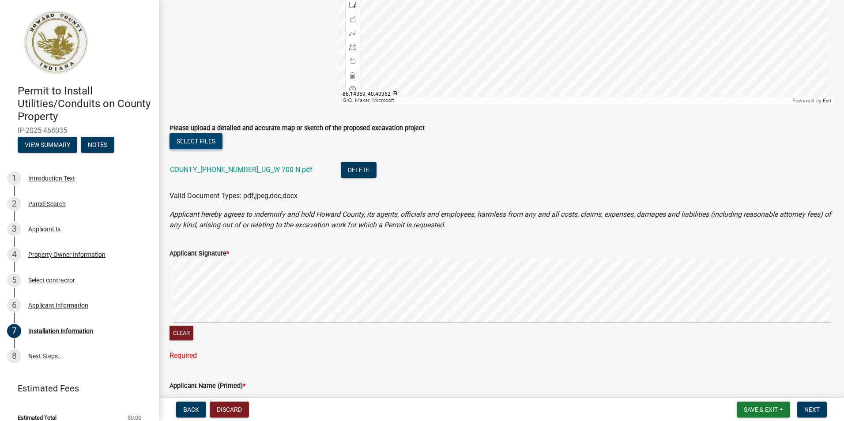
click at [804, 242] on form "Applicant Signature * Clear" at bounding box center [502, 290] width 664 height 105
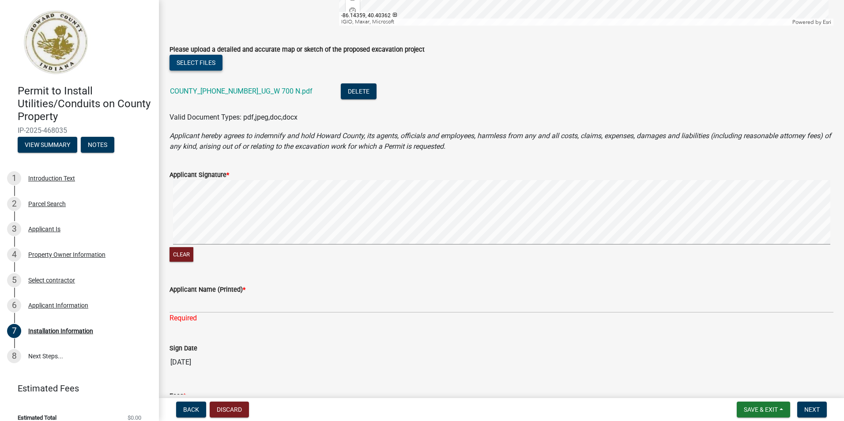
scroll to position [857, 0]
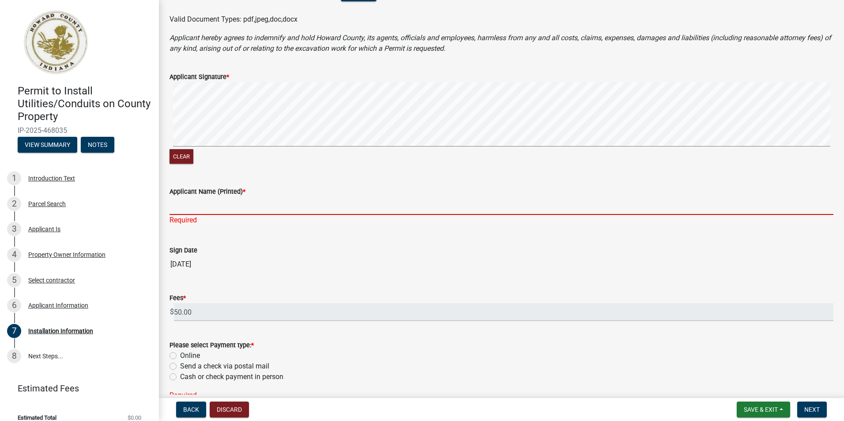
click at [210, 208] on input "Applicant Name (Printed) *" at bounding box center [502, 206] width 664 height 18
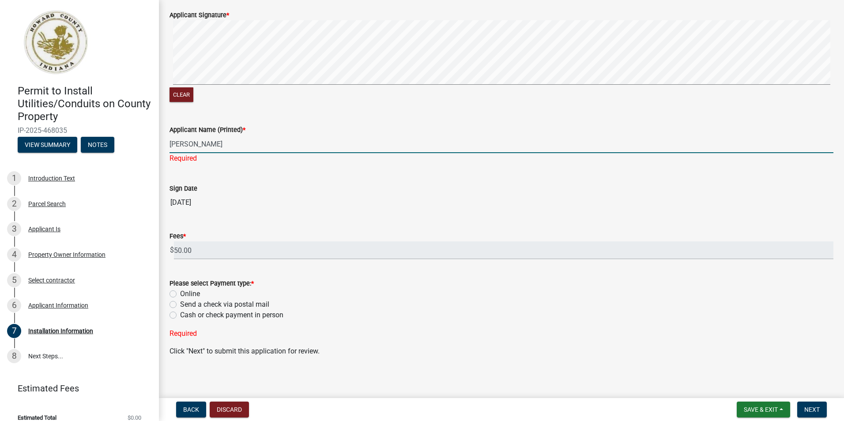
scroll to position [923, 0]
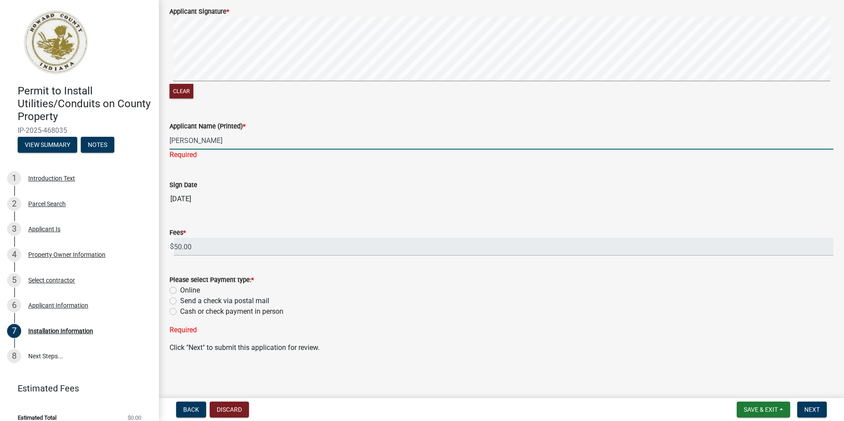
type input "[PERSON_NAME]"
click at [180, 290] on label "Online" at bounding box center [190, 290] width 20 height 11
click at [180, 290] on input "Online" at bounding box center [183, 288] width 6 height 6
radio input "true"
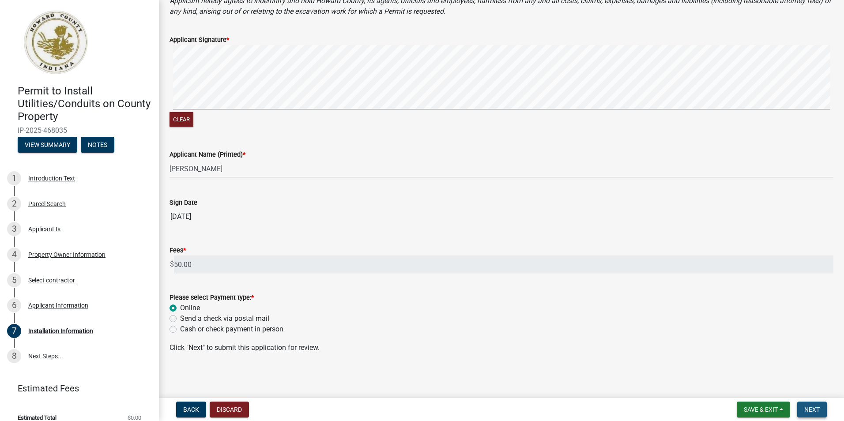
click at [815, 406] on span "Next" at bounding box center [812, 409] width 15 height 7
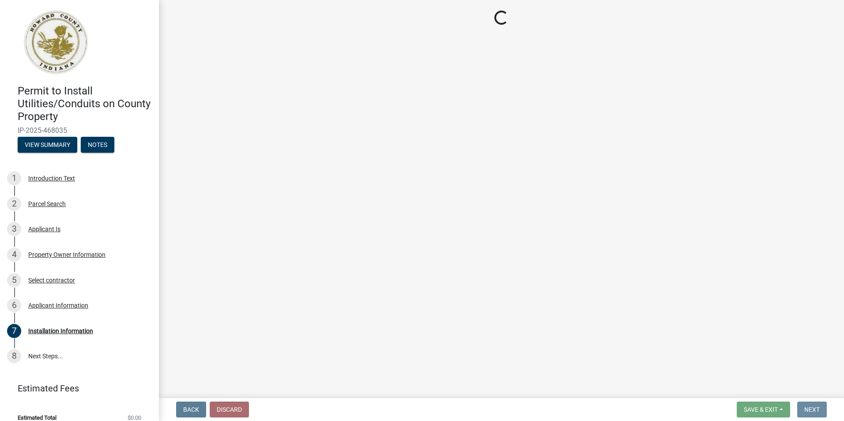
scroll to position [0, 0]
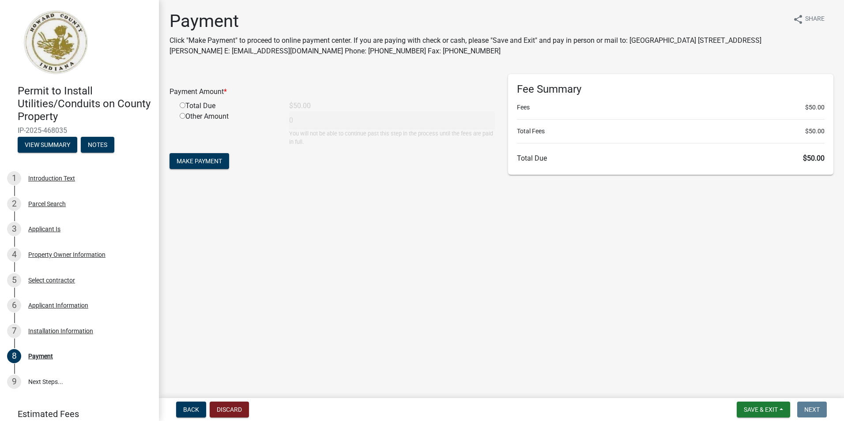
click at [182, 105] on input "radio" at bounding box center [183, 105] width 6 height 6
radio input "true"
type input "50"
click at [213, 163] on span "Make Payment" at bounding box center [199, 161] width 45 height 7
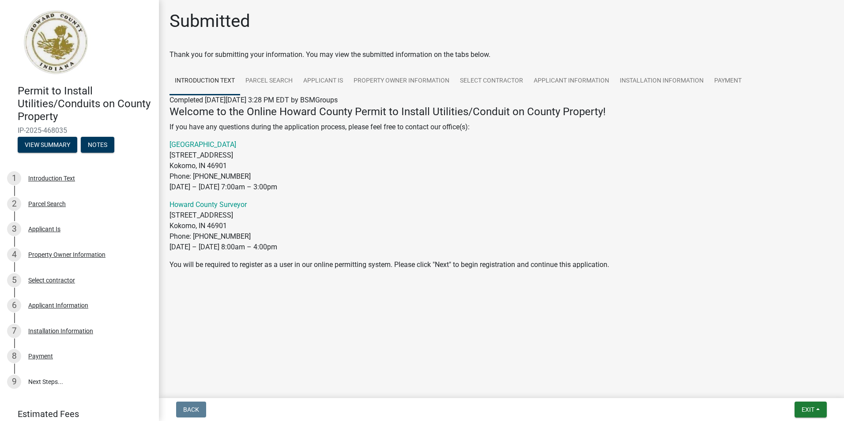
drag, startPoint x: 80, startPoint y: 130, endPoint x: 14, endPoint y: 132, distance: 66.7
click at [14, 132] on div "Permit to Install Utilities/Conduits on County Property IP-2025-468035 View Sum…" at bounding box center [79, 116] width 145 height 77
drag, startPoint x: 14, startPoint y: 132, endPoint x: 49, endPoint y: 129, distance: 35.5
copy span "IP-2025-468035"
click at [802, 414] on button "Exit" at bounding box center [811, 410] width 32 height 16
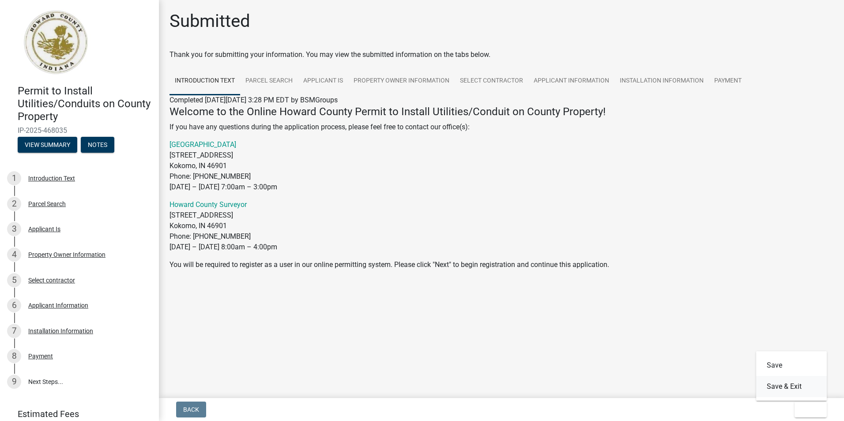
click at [784, 389] on button "Save & Exit" at bounding box center [792, 386] width 71 height 21
